Goal: Transaction & Acquisition: Purchase product/service

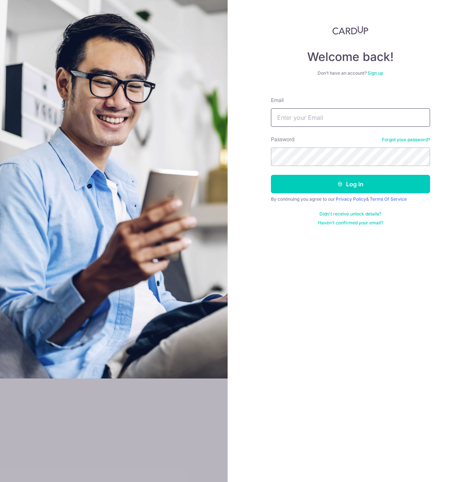
type input "[EMAIL_ADDRESS][DOMAIN_NAME]"
click at [271, 175] on button "Log in" at bounding box center [350, 184] width 159 height 18
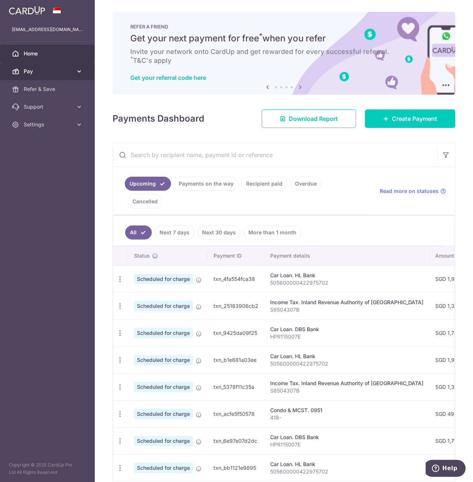
click at [46, 77] on link "Pay" at bounding box center [47, 71] width 95 height 18
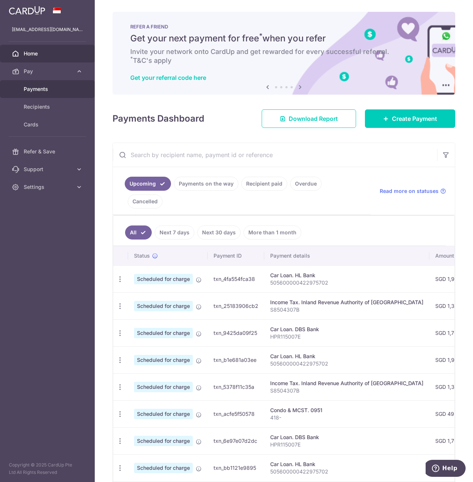
click at [36, 91] on span "Payments" at bounding box center [48, 88] width 49 height 7
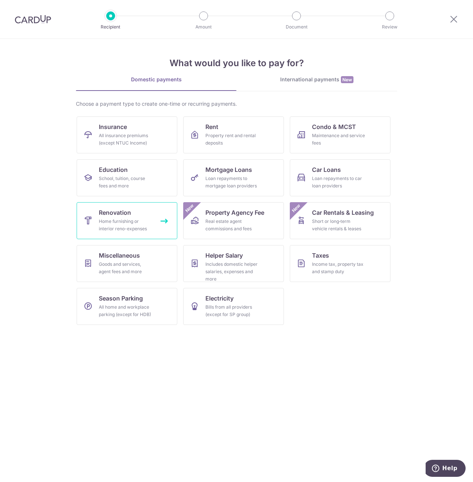
click at [113, 222] on div "Home furnishing or interior reno-expenses" at bounding box center [125, 225] width 53 height 15
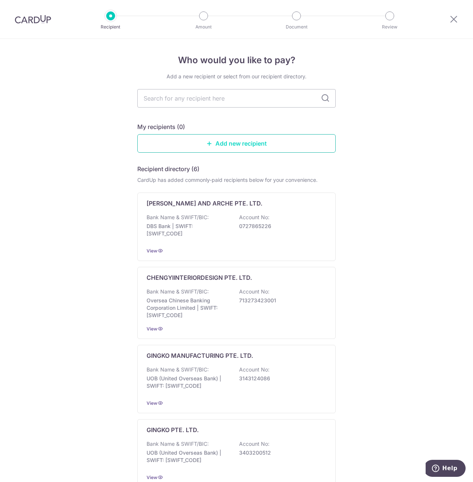
click at [234, 152] on link "Add new recipient" at bounding box center [236, 143] width 198 height 18
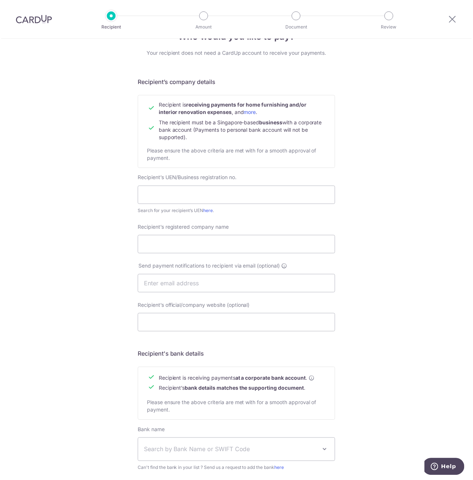
scroll to position [113, 0]
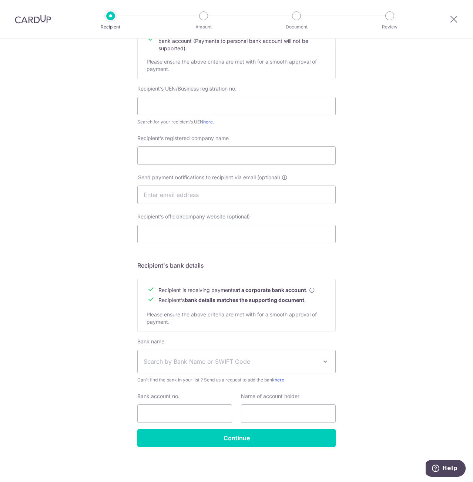
click at [238, 365] on span "Search by Bank Name or SWIFT Code" at bounding box center [230, 361] width 174 height 9
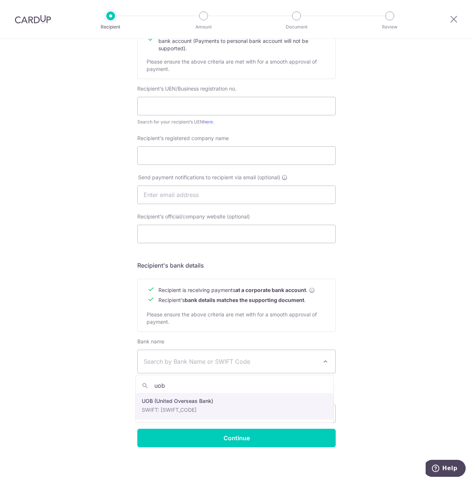
type input "uob"
select select "18"
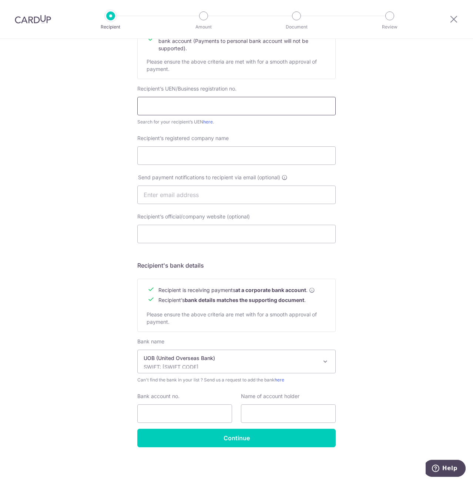
click at [175, 104] on input "text" at bounding box center [236, 106] width 198 height 18
paste input "202121941W"
type input "202121941W"
click at [170, 159] on input "Recipient’s registered company name" at bounding box center [236, 155] width 198 height 18
type input "Brickwood Studio"
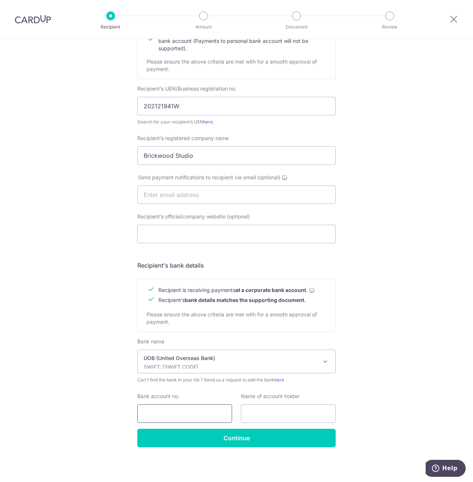
click at [161, 412] on input "Bank account no." at bounding box center [184, 414] width 95 height 18
type input "4513128031"
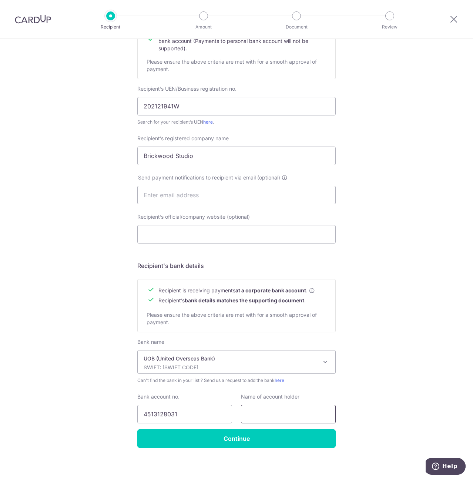
click at [275, 415] on input "text" at bounding box center [288, 414] width 95 height 18
type input "Brickwood Studio Pte Ltd"
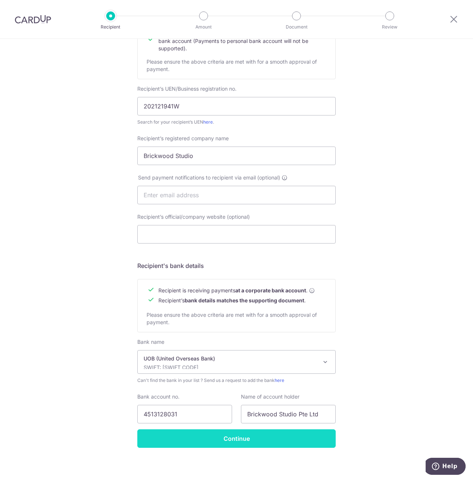
click at [250, 433] on input "Continue" at bounding box center [236, 438] width 198 height 18
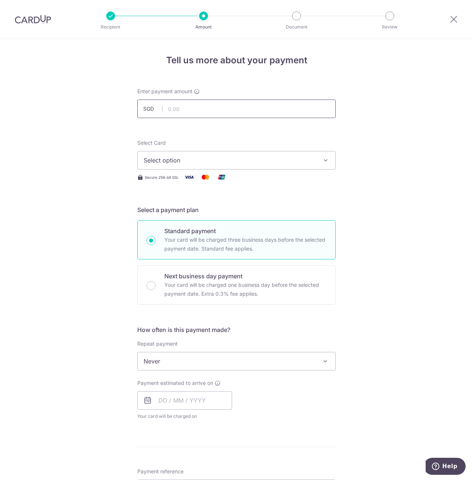
click at [213, 106] on input "text" at bounding box center [236, 108] width 198 height 18
paste input "9963.69"
type input "9,963.69"
click at [226, 155] on button "Select option" at bounding box center [236, 160] width 198 height 18
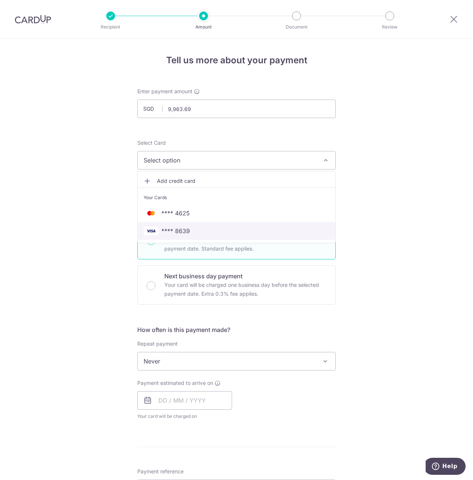
click at [174, 228] on span "**** 8639" at bounding box center [175, 230] width 28 height 9
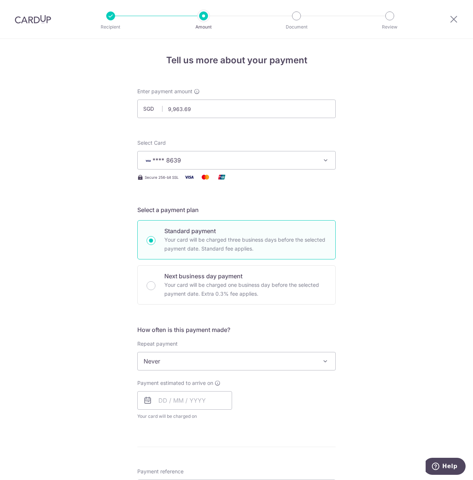
click at [183, 364] on span "Never" at bounding box center [236, 361] width 197 height 18
click at [180, 405] on input "text" at bounding box center [184, 400] width 95 height 18
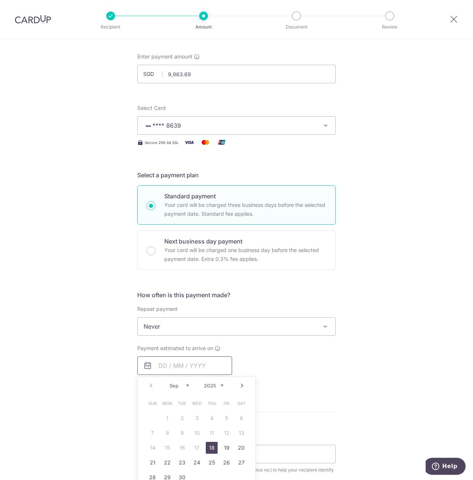
scroll to position [37, 0]
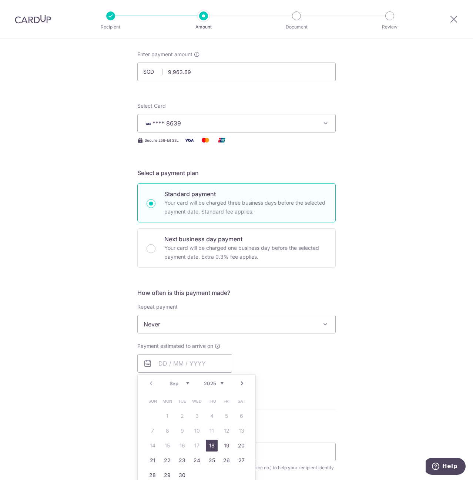
click at [209, 443] on link "18" at bounding box center [212, 445] width 12 height 12
type input "18/09/2025"
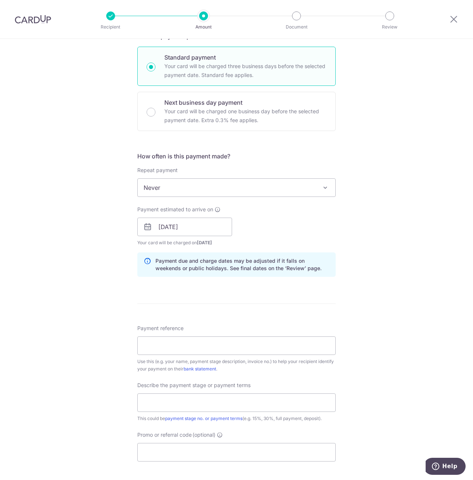
scroll to position [185, 0]
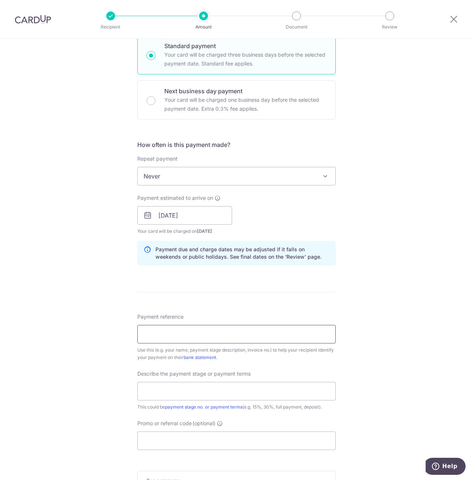
click at [170, 332] on input "Payment reference" at bounding box center [236, 334] width 198 height 18
click at [216, 335] on input "25 Lor M" at bounding box center [236, 334] width 198 height 18
click at [258, 334] on input "25 Lor M Telok Kurau #05-04 S" at bounding box center [236, 334] width 198 height 18
paste input "425310"
type input "25 Lor M Telok Kurau #05-04 S425310"
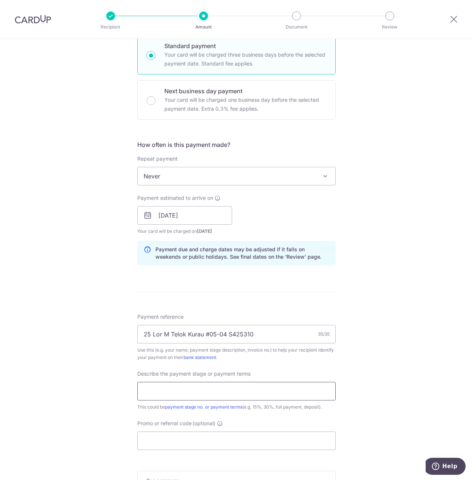
click at [166, 388] on input "text" at bounding box center [236, 391] width 198 height 18
click at [169, 384] on input "text" at bounding box center [236, 391] width 198 height 18
type input "Deposit"
click at [187, 439] on input "Promo or referral code (optional)" at bounding box center [236, 440] width 198 height 18
click at [182, 438] on input "Promo or referral code (optional)" at bounding box center [236, 440] width 198 height 18
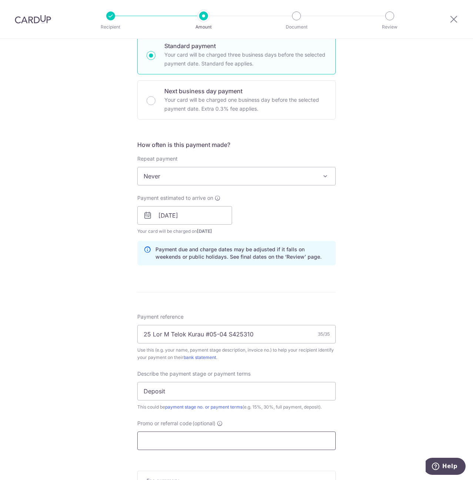
paste input "RENO25ONE"
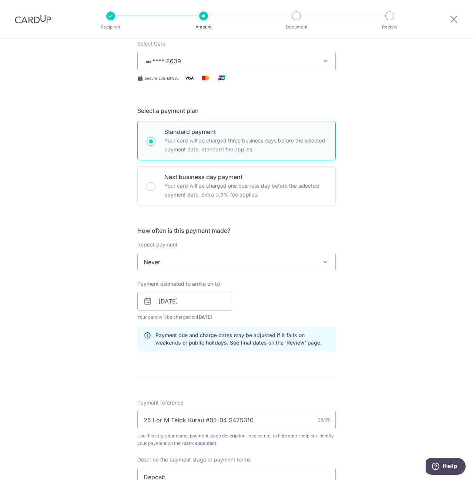
scroll to position [111, 0]
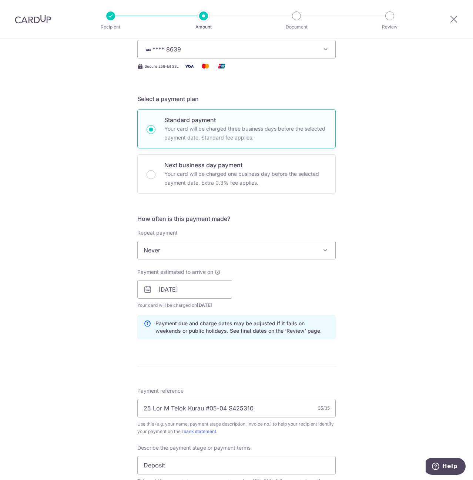
type input "RENO25ONE"
click at [204, 51] on span "**** 8639" at bounding box center [229, 49] width 172 height 9
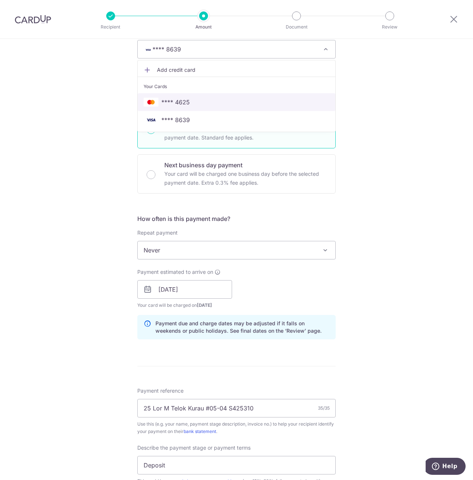
click at [194, 100] on span "**** 4625" at bounding box center [236, 102] width 186 height 9
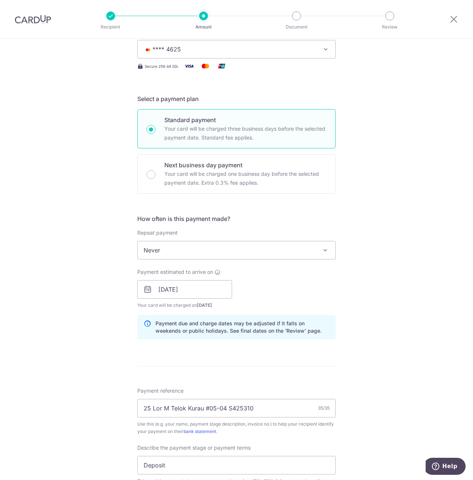
click at [433, 238] on div "Tell us more about your payment Enter payment amount SGD 9,963.69 9963.69 Recip…" at bounding box center [236, 319] width 473 height 782
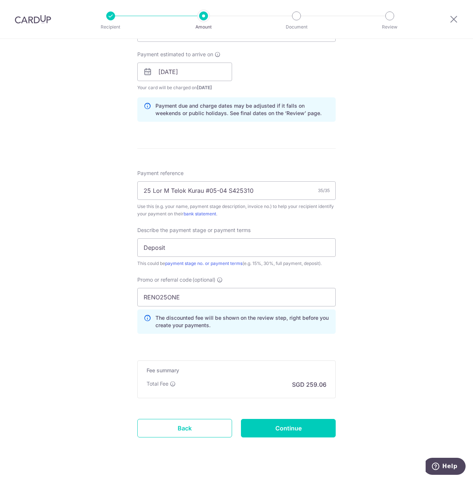
scroll to position [341, 0]
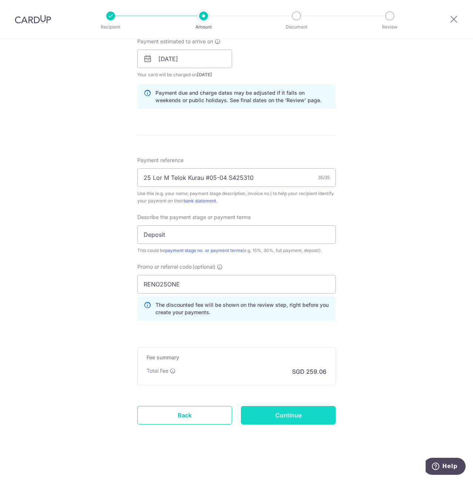
click at [311, 412] on input "Continue" at bounding box center [288, 415] width 95 height 18
type input "Create Schedule"
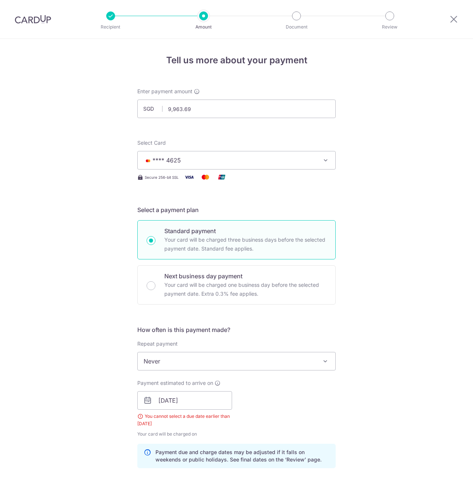
scroll to position [369, 0]
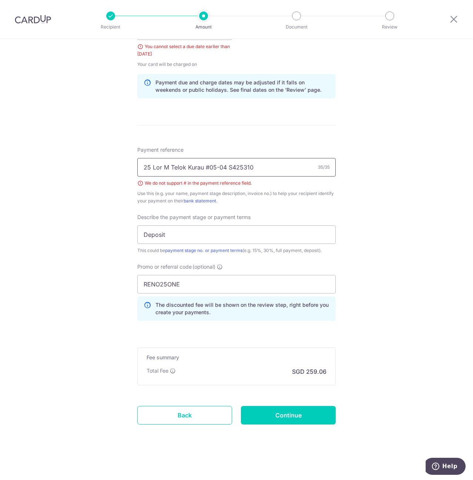
drag, startPoint x: 205, startPoint y: 165, endPoint x: 221, endPoint y: 164, distance: 16.7
click at [205, 165] on input "25 Lor M Telok Kurau #05-04 S425310" at bounding box center [236, 167] width 198 height 18
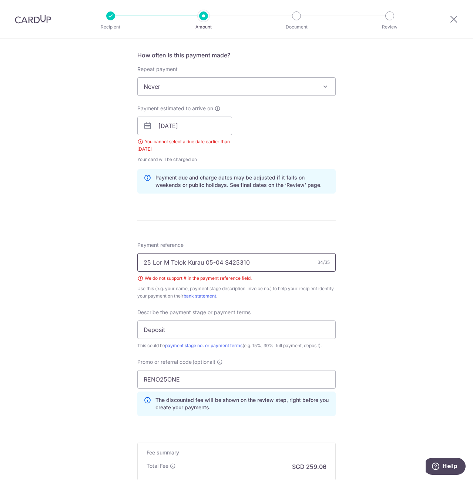
scroll to position [258, 0]
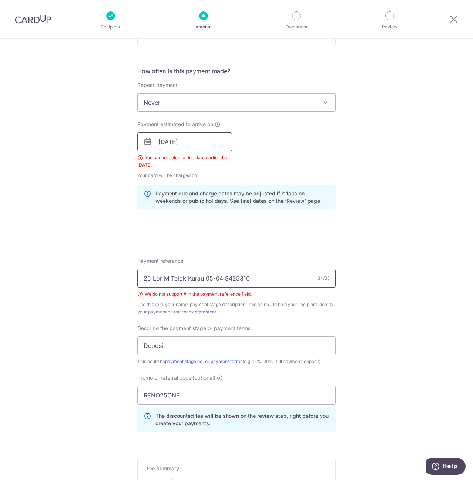
type input "25 Lor M Telok Kurau 05-04 S425310"
click at [195, 146] on input "18/09/2025" at bounding box center [184, 141] width 95 height 18
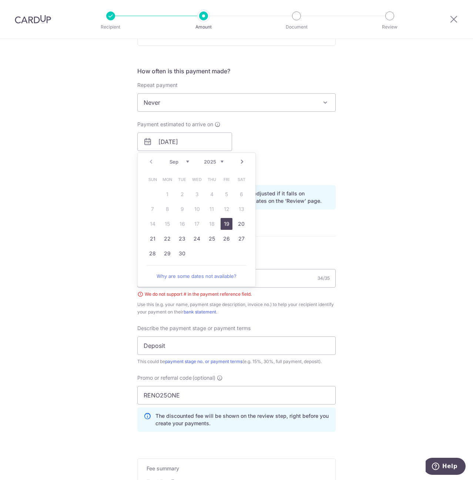
click at [227, 223] on link "19" at bounding box center [226, 224] width 12 height 12
type input "19/09/2025"
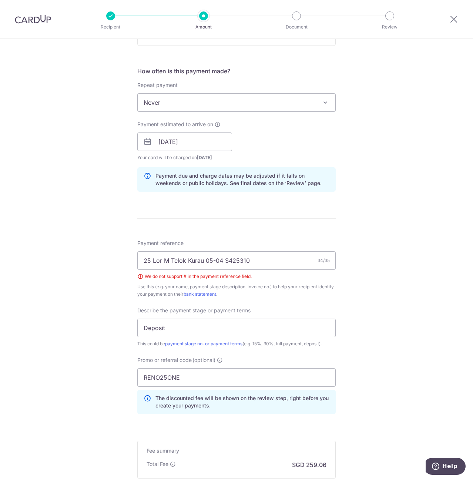
click at [400, 226] on div "Tell us more about your payment Enter payment amount SGD 9,963.69 9963.69 Selec…" at bounding box center [236, 176] width 473 height 792
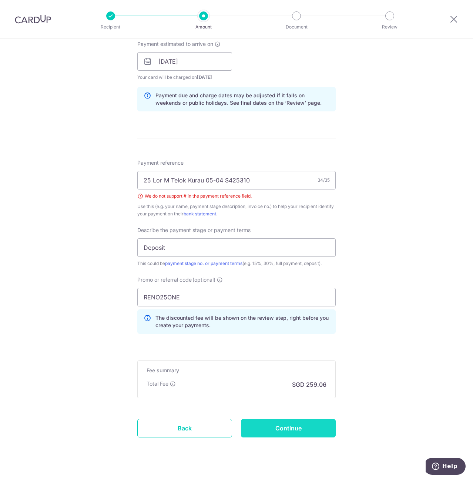
scroll to position [352, 0]
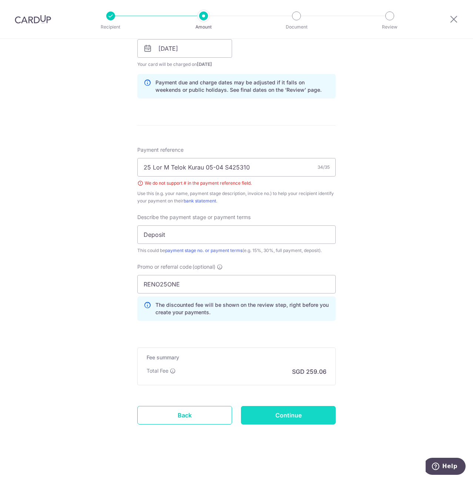
click at [312, 418] on input "Continue" at bounding box center [288, 415] width 95 height 18
type input "Create Schedule"
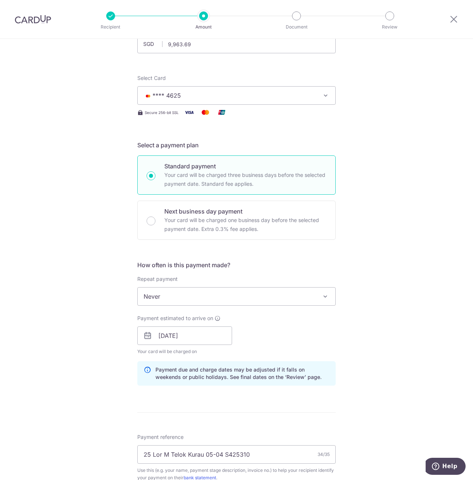
scroll to position [56, 0]
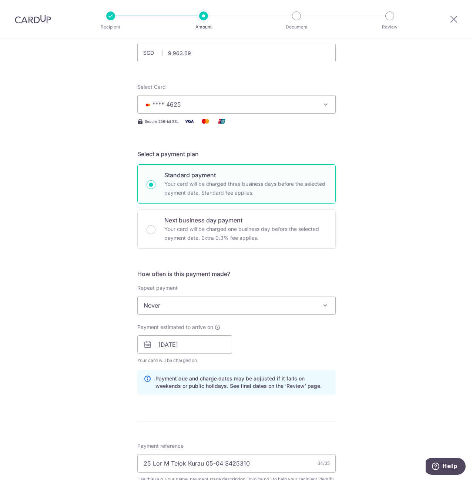
click at [216, 106] on span "**** 4625" at bounding box center [229, 104] width 172 height 9
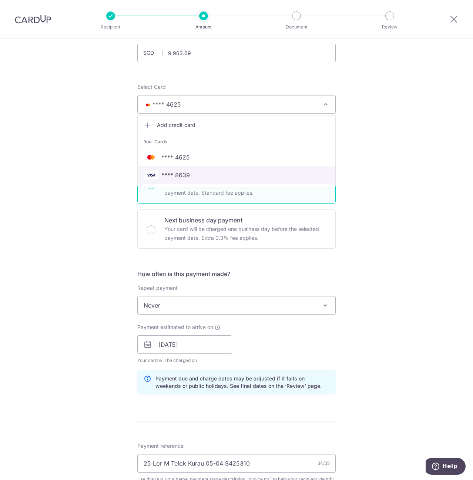
click at [184, 176] on span "**** 8639" at bounding box center [175, 174] width 28 height 9
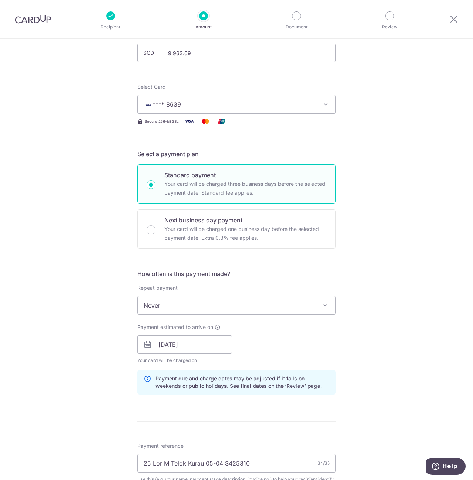
click at [397, 205] on div "Tell us more about your payment Enter payment amount SGD 9,963.69 9963.69 Selec…" at bounding box center [236, 379] width 473 height 792
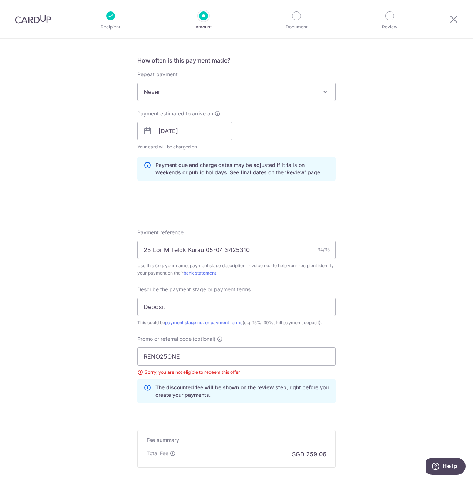
scroll to position [278, 0]
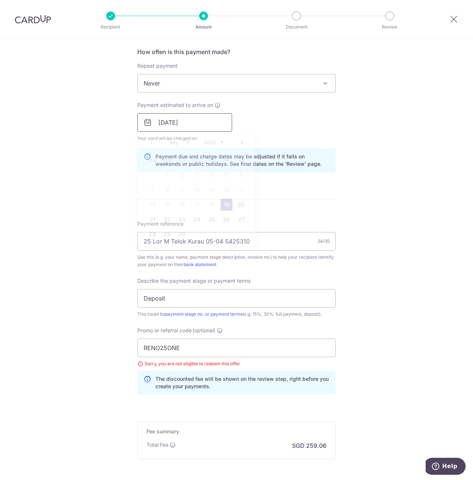
click at [181, 121] on input "19/09/2025" at bounding box center [184, 122] width 95 height 18
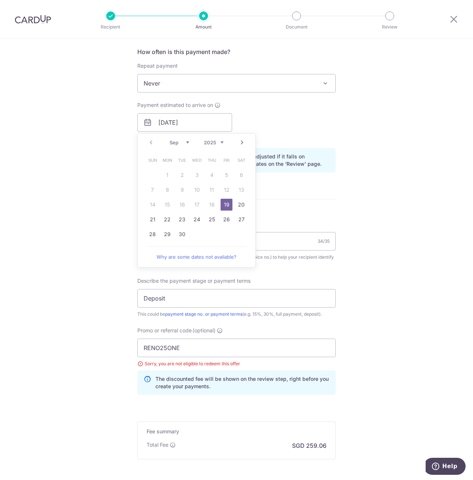
click at [213, 204] on table "Sun Mon Tue Wed Thu Fri Sat 1 2 3 4 5 6 7 8 9 10 11 12 13 14 15 16 17 18 19 20 …" at bounding box center [197, 197] width 104 height 89
click at [221, 203] on link "19" at bounding box center [226, 205] width 12 height 12
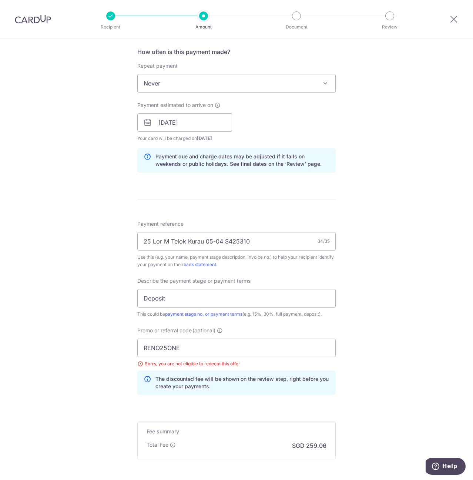
click at [393, 236] on div "Tell us more about your payment Enter payment amount SGD 9,963.69 9963.69 Selec…" at bounding box center [236, 157] width 473 height 792
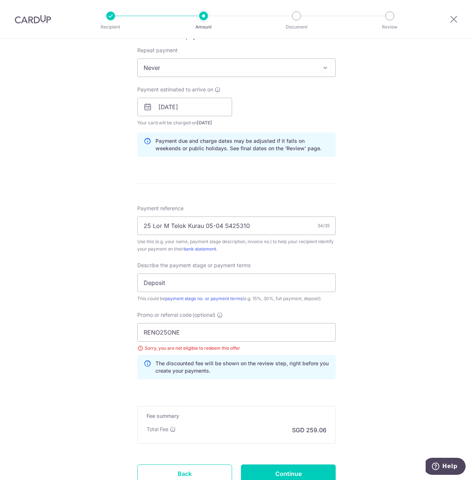
scroll to position [352, 0]
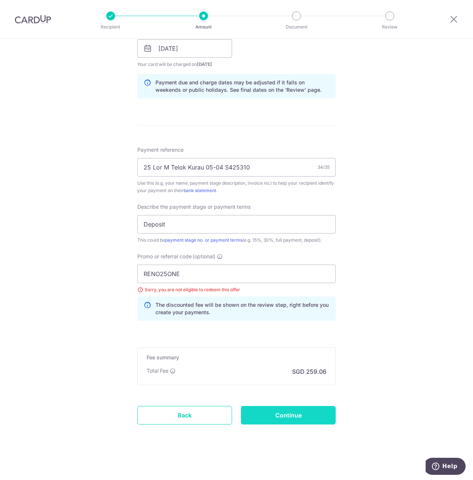
click at [302, 414] on input "Continue" at bounding box center [288, 415] width 95 height 18
type input "Update Schedule"
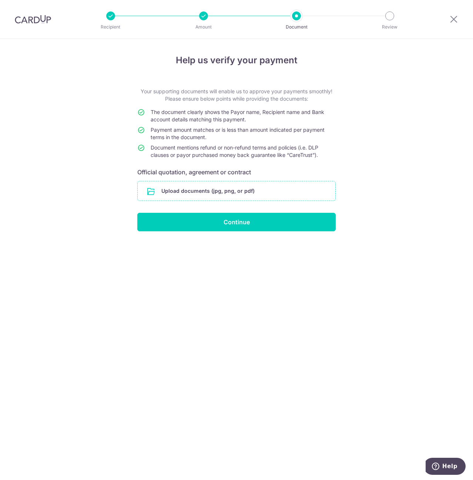
click at [182, 189] on input "file" at bounding box center [236, 190] width 197 height 19
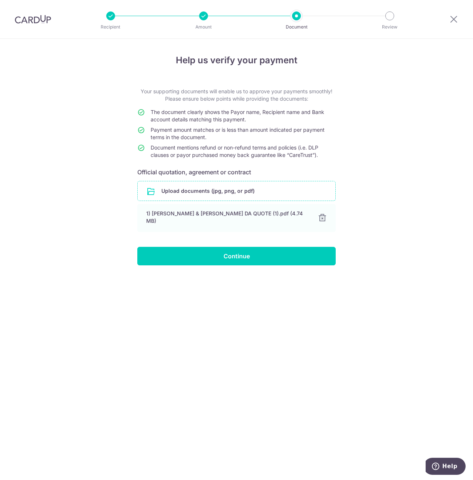
click at [208, 193] on input "file" at bounding box center [236, 190] width 197 height 19
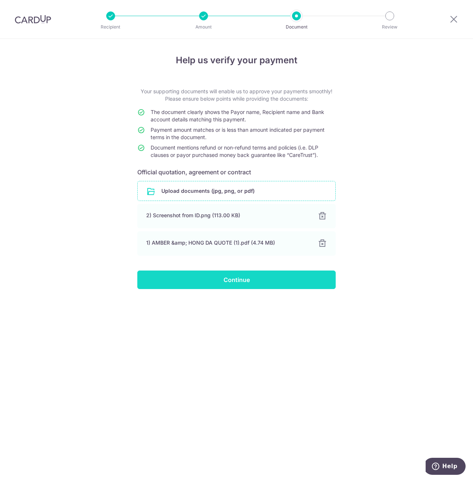
click at [250, 280] on input "Continue" at bounding box center [236, 279] width 198 height 18
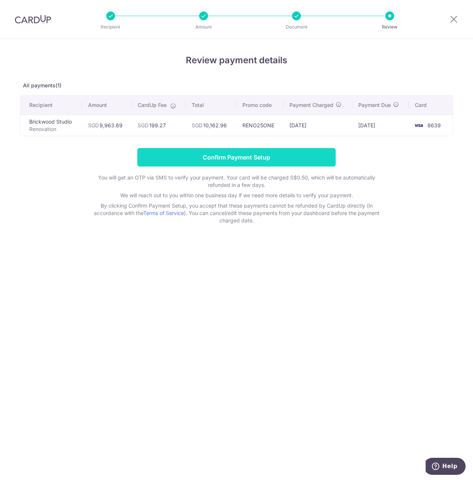
click at [250, 155] on input "Confirm Payment Setup" at bounding box center [236, 157] width 198 height 18
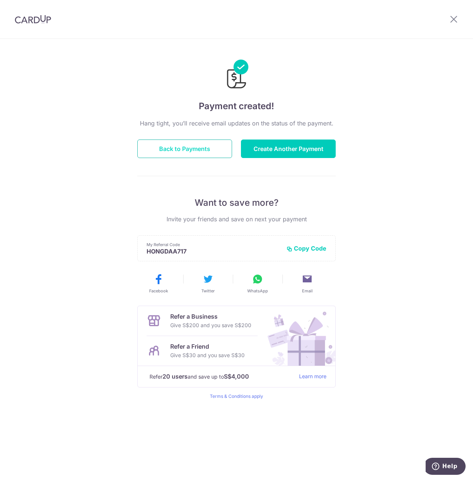
click at [199, 148] on button "Back to Payments" at bounding box center [184, 148] width 95 height 18
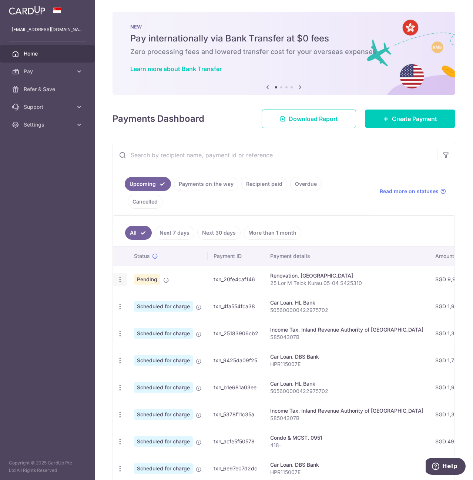
click at [121, 275] on icon "button" at bounding box center [120, 279] width 8 height 8
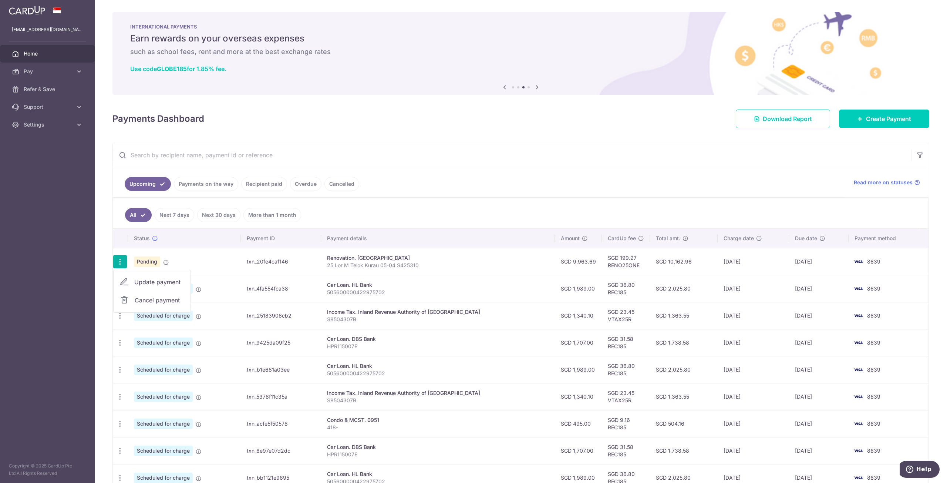
click at [145, 258] on span "Pending" at bounding box center [147, 261] width 26 height 10
click at [118, 263] on icon "button" at bounding box center [120, 262] width 8 height 8
click at [121, 263] on icon "button" at bounding box center [120, 262] width 8 height 8
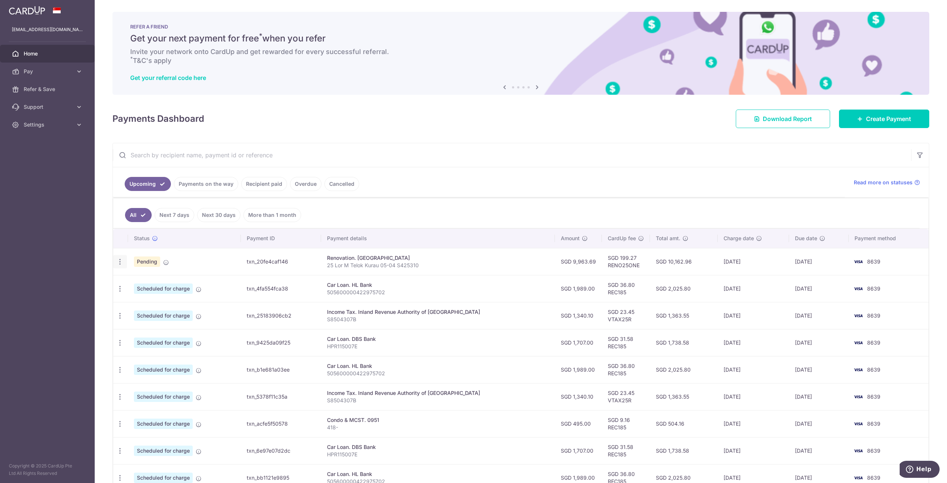
click at [121, 259] on icon "button" at bounding box center [120, 262] width 8 height 8
click at [152, 281] on span "Update payment" at bounding box center [159, 281] width 50 height 9
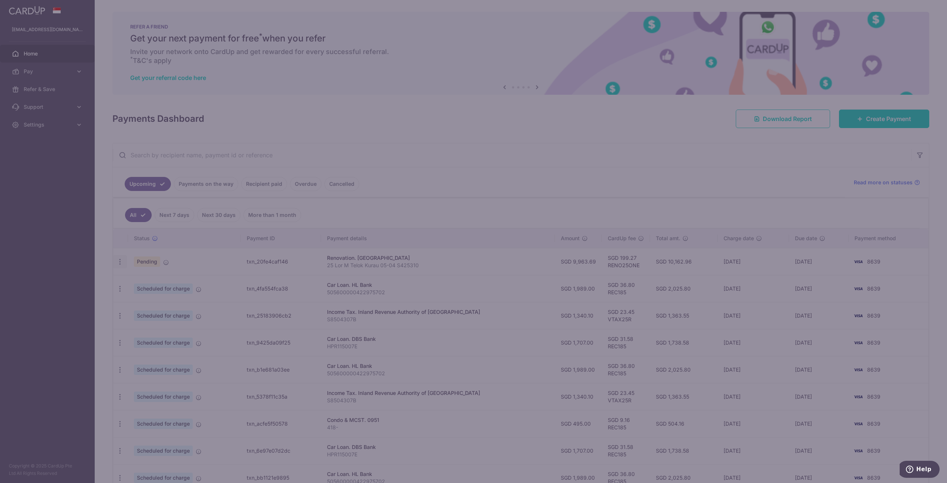
type input "RENO25ONE"
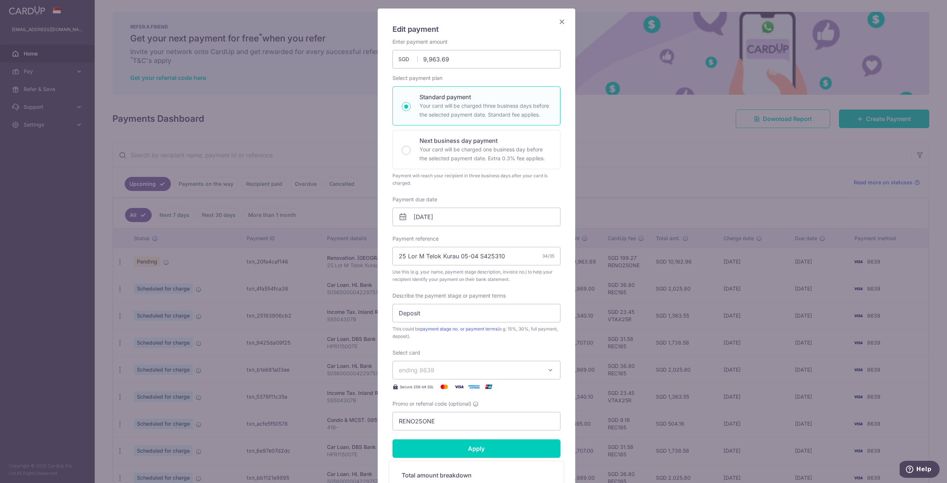
scroll to position [37, 0]
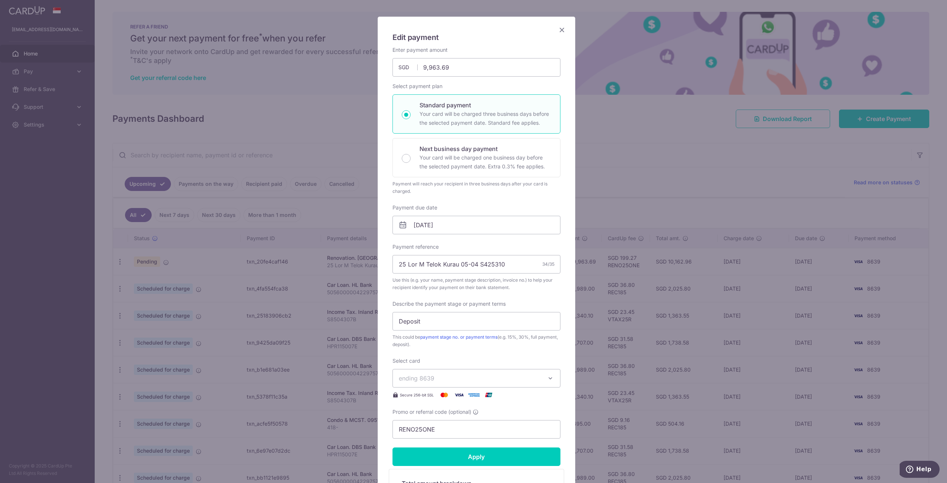
click at [472, 30] on icon "Close" at bounding box center [561, 29] width 9 height 9
